Goal: Task Accomplishment & Management: Complete application form

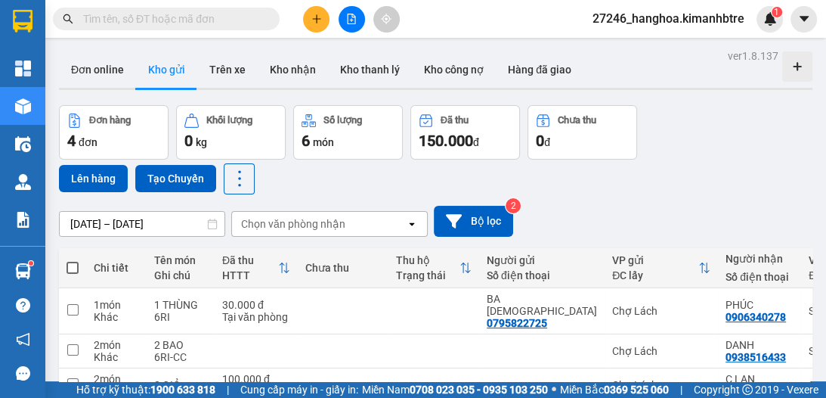
scroll to position [110, 0]
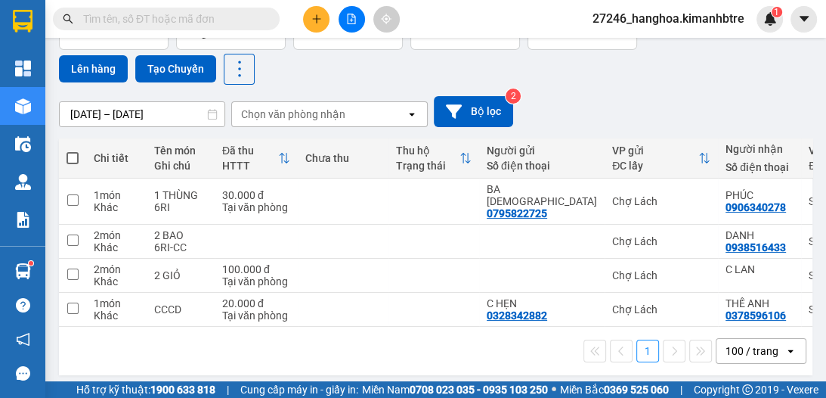
click at [317, 18] on icon "plus" at bounding box center [316, 18] width 1 height 8
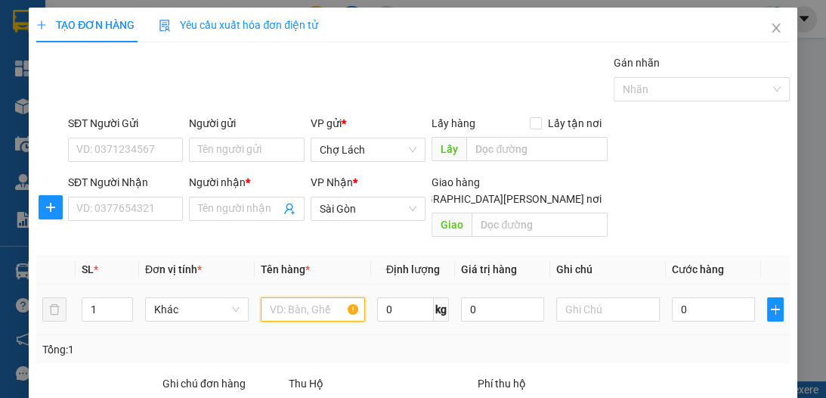
click at [302, 302] on input "text" at bounding box center [313, 309] width 104 height 24
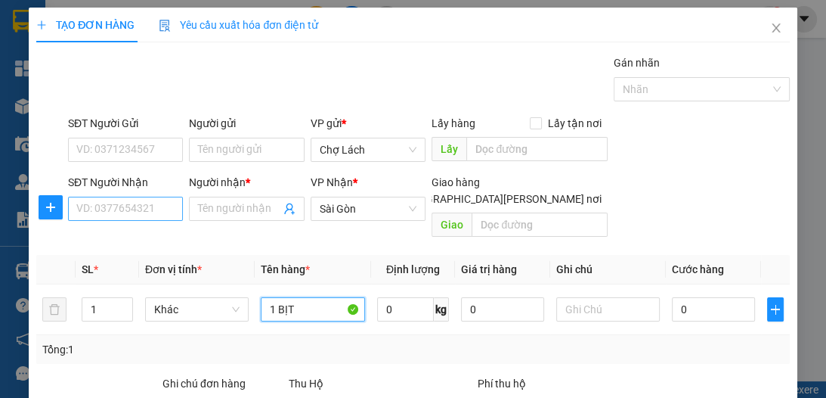
type input "1 BỊT"
click at [152, 212] on input "SĐT Người Nhận" at bounding box center [125, 209] width 115 height 24
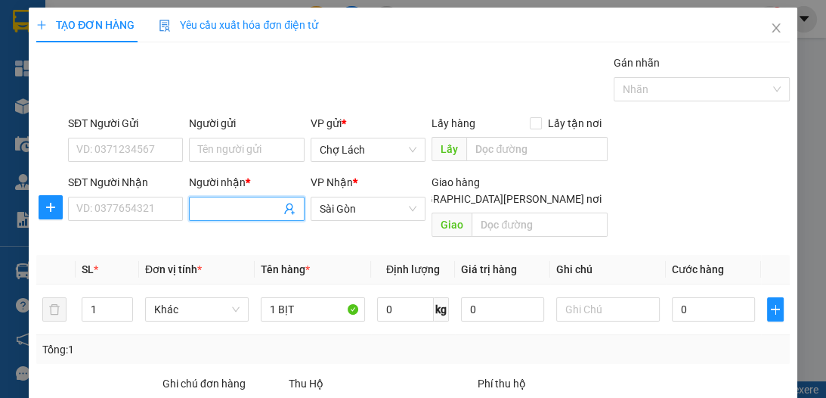
click at [210, 211] on input "Người nhận *" at bounding box center [239, 208] width 82 height 17
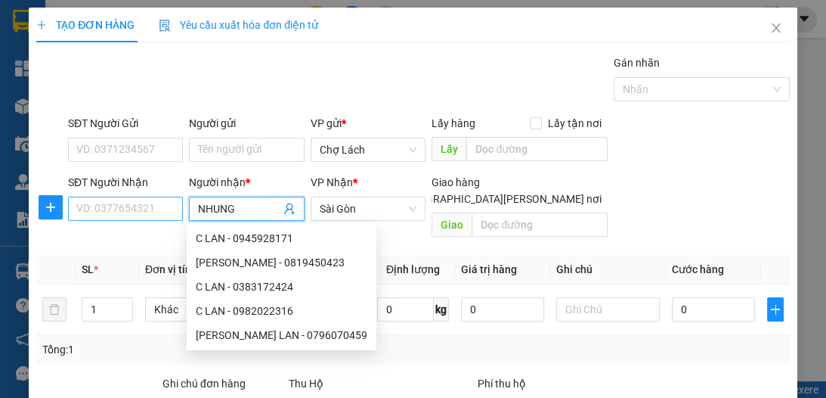
type input "NHUNG"
click at [89, 203] on input "SĐT Người Nhận" at bounding box center [125, 209] width 115 height 24
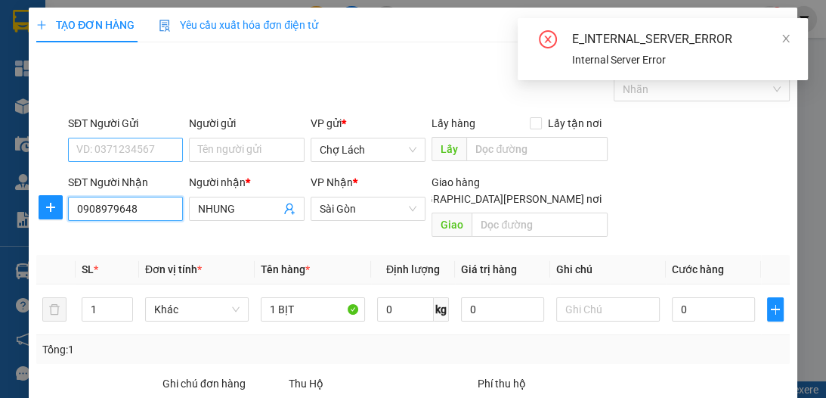
type input "0908979648"
click at [161, 151] on input "SĐT Người Gửi" at bounding box center [125, 150] width 115 height 24
click at [783, 36] on icon "close" at bounding box center [786, 38] width 11 height 11
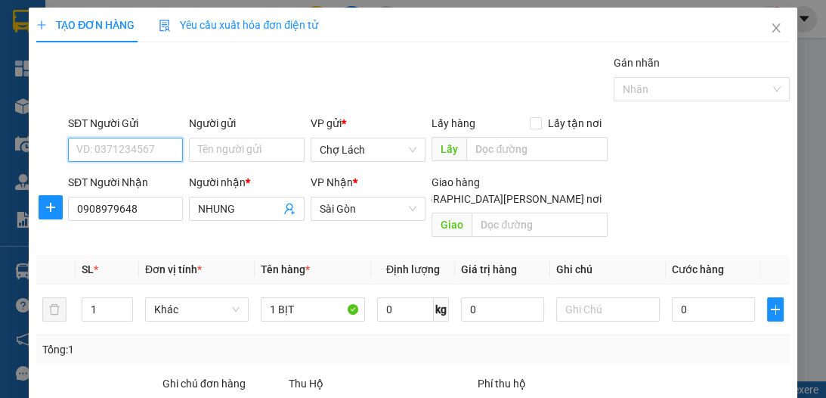
click at [104, 148] on input "SĐT Người Gửi" at bounding box center [125, 150] width 115 height 24
type input "0387457047"
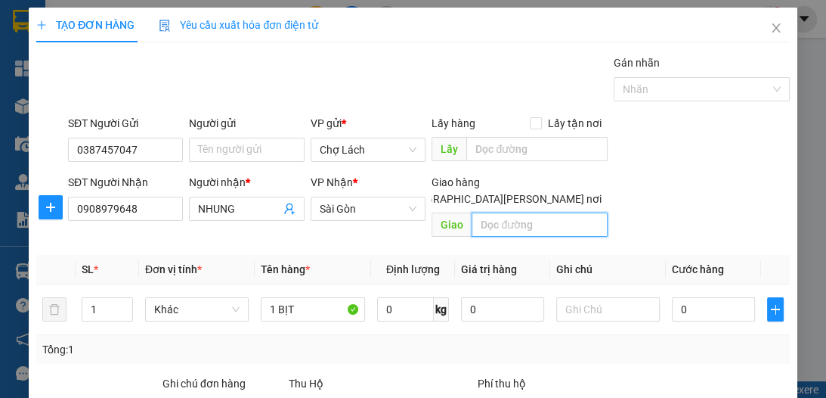
click at [481, 212] on input "text" at bounding box center [540, 224] width 136 height 24
type input "K120"
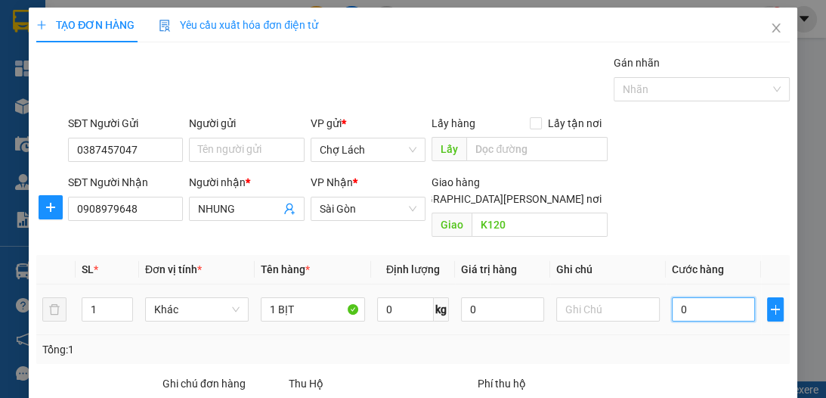
click at [713, 297] on input "0" at bounding box center [713, 309] width 83 height 24
type input "4"
type input "40"
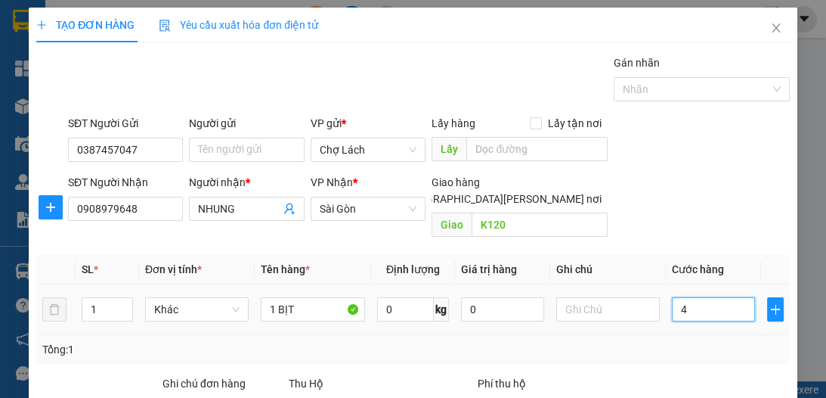
type input "40"
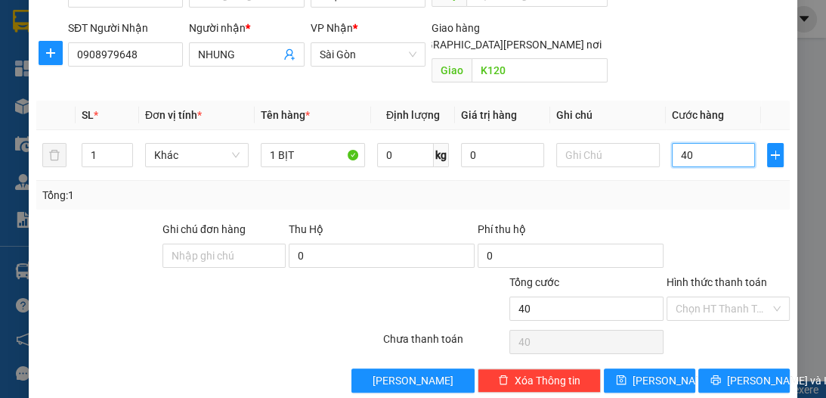
scroll to position [160, 0]
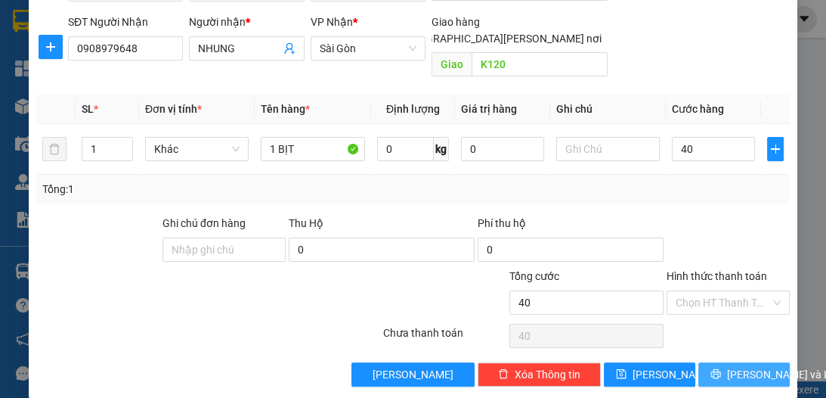
drag, startPoint x: 743, startPoint y: 351, endPoint x: 726, endPoint y: 368, distance: 23.5
click at [743, 366] on span "[PERSON_NAME] và In" at bounding box center [780, 374] width 106 height 17
type input "40.000"
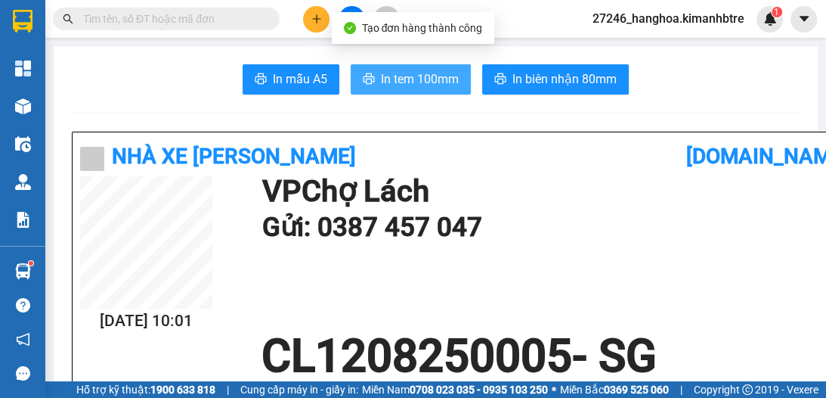
click at [419, 84] on span "In tem 100mm" at bounding box center [420, 79] width 78 height 19
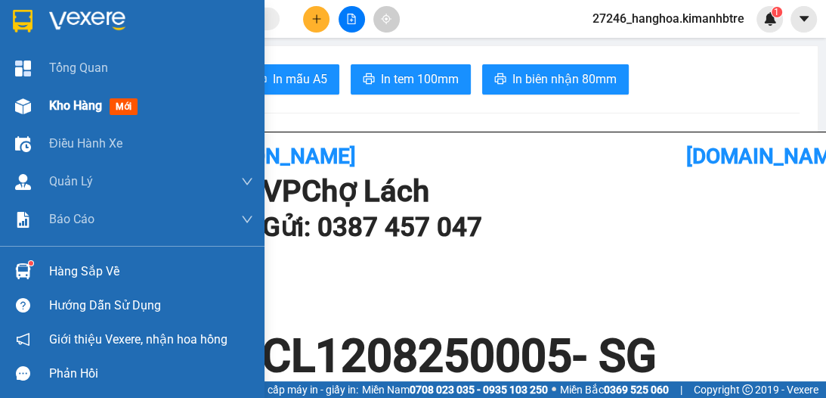
click at [70, 106] on span "Kho hàng" at bounding box center [75, 105] width 53 height 14
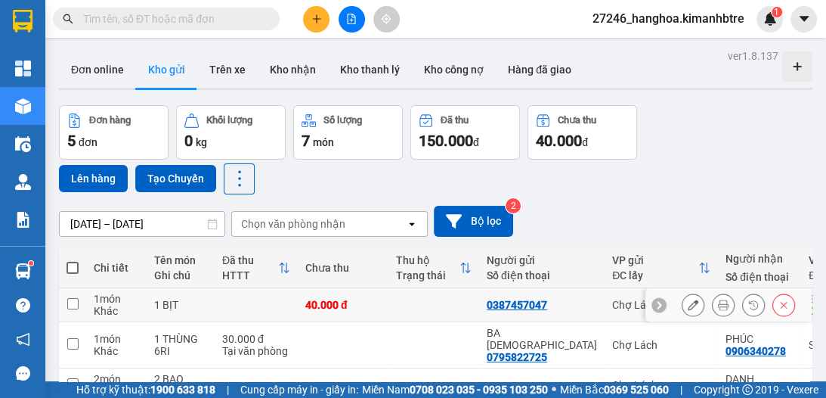
click at [688, 299] on icon at bounding box center [693, 304] width 11 height 11
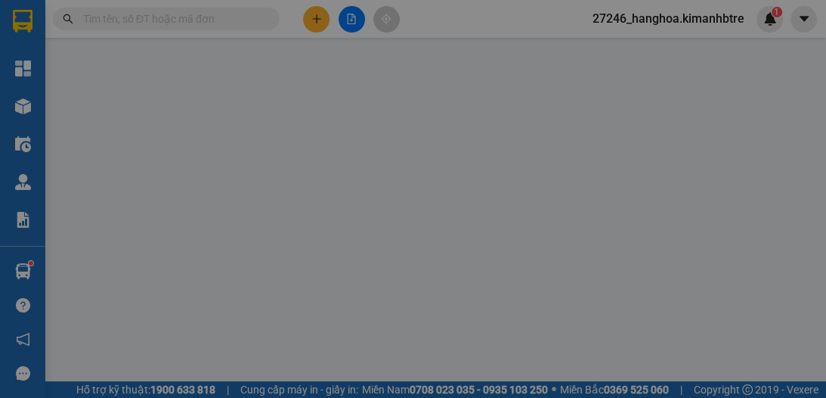
type input "0387457047"
type input "0908979648"
type input "NHUNG"
type input "K120"
type input "40.000"
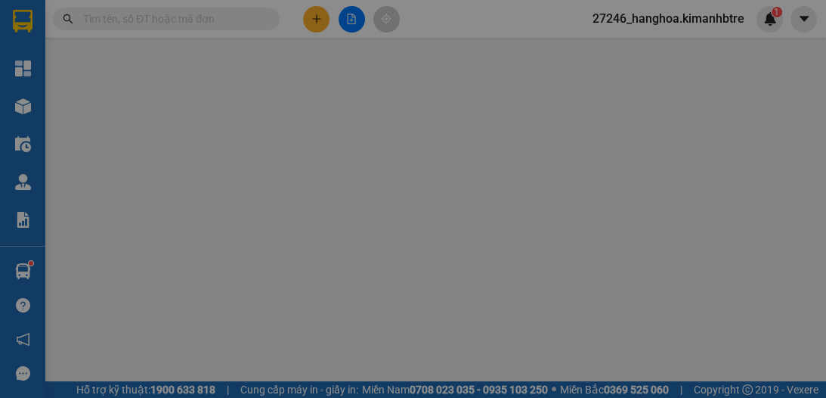
type input "40.000"
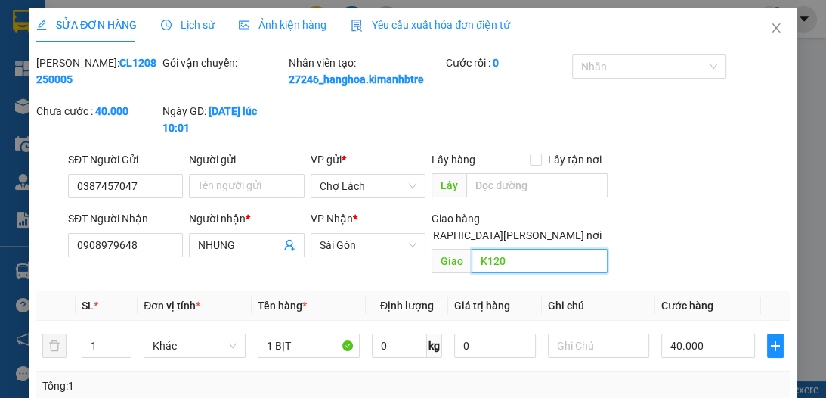
click at [537, 249] on input "K120" at bounding box center [540, 261] width 136 height 24
click at [535, 249] on input "K120" at bounding box center [540, 261] width 136 height 24
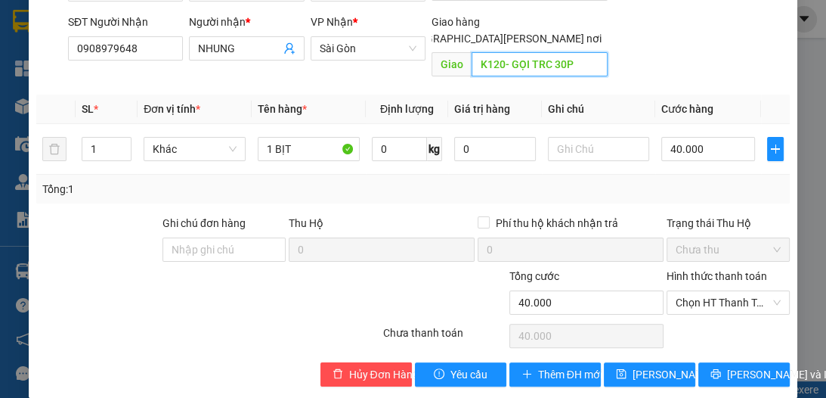
scroll to position [197, 0]
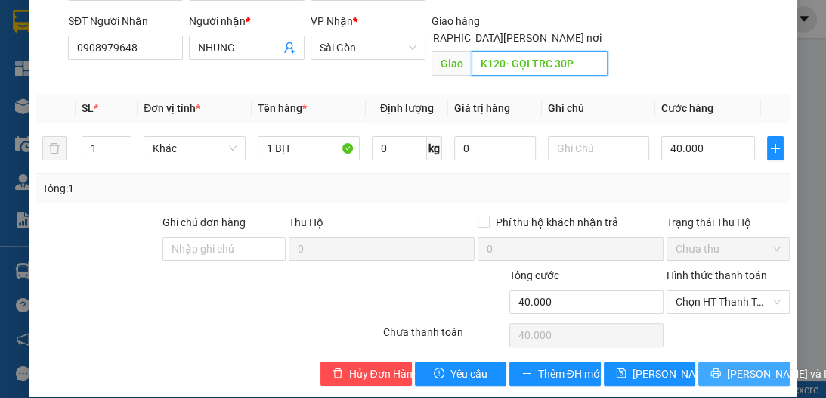
type input "K120- GỌI TRC 30P"
click at [730, 365] on span "[PERSON_NAME] và In" at bounding box center [780, 373] width 106 height 17
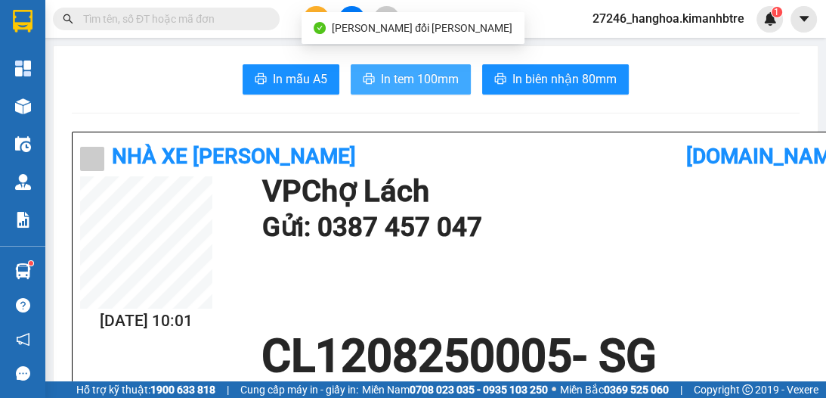
drag, startPoint x: 407, startPoint y: 63, endPoint x: 403, endPoint y: 70, distance: 7.8
click at [402, 73] on span "In tem 100mm" at bounding box center [420, 79] width 78 height 19
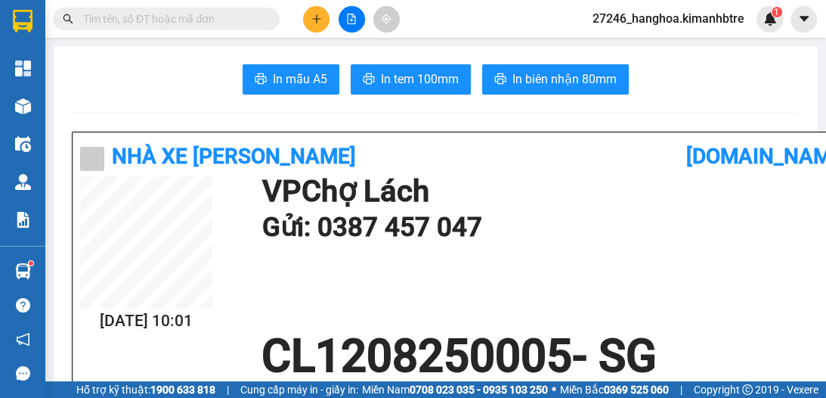
click at [143, 15] on input "text" at bounding box center [172, 19] width 178 height 17
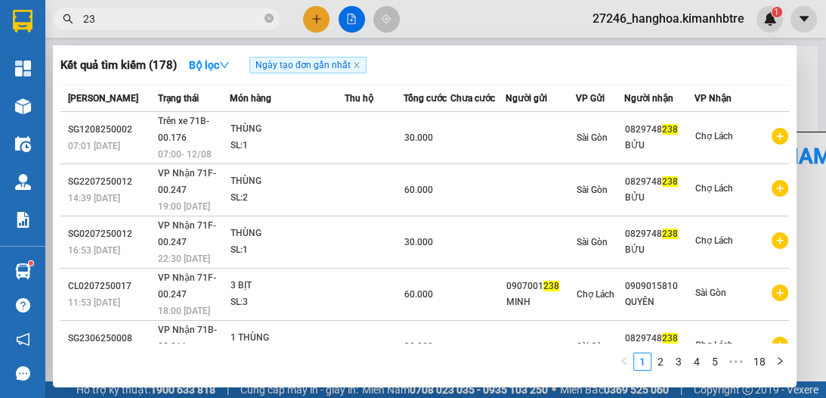
type input "2"
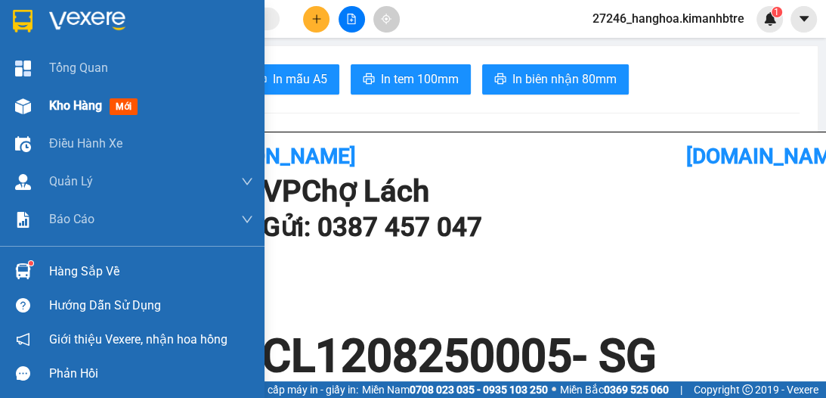
click at [54, 106] on span "Kho hàng" at bounding box center [75, 105] width 53 height 14
